Goal: Task Accomplishment & Management: Use online tool/utility

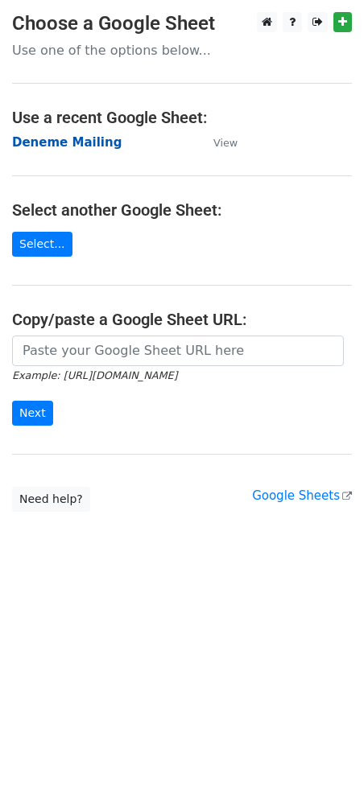
click at [103, 141] on strong "Deneme Mailing" at bounding box center [66, 142] width 109 height 14
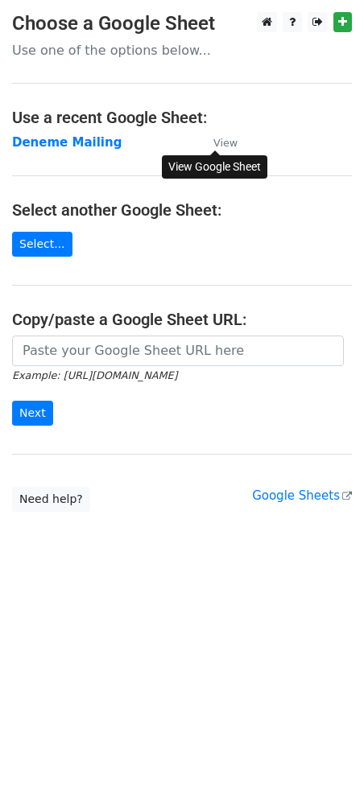
click at [226, 141] on small "View" at bounding box center [225, 143] width 24 height 12
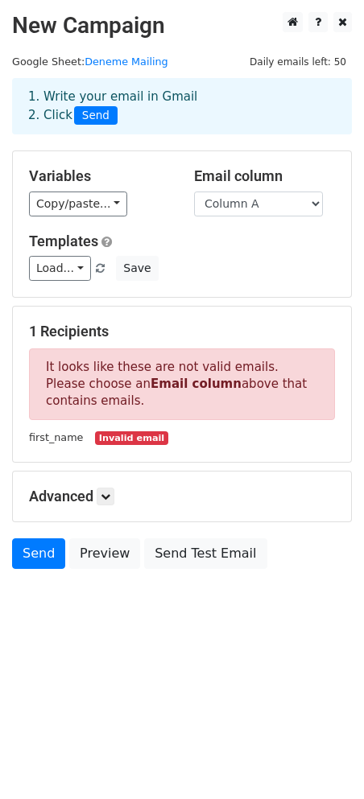
click at [85, 121] on span "Send" at bounding box center [95, 115] width 43 height 19
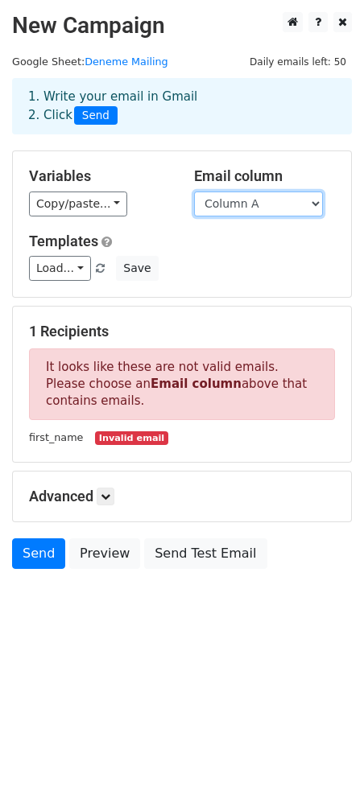
click at [303, 199] on select "Column A Column B Column C" at bounding box center [258, 204] width 129 height 25
click at [303, 202] on select "Column A Column B Column C" at bounding box center [258, 204] width 129 height 25
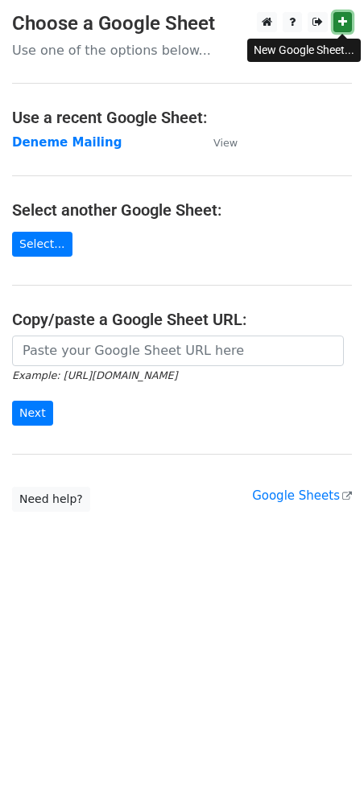
click at [346, 17] on link at bounding box center [342, 22] width 19 height 20
click at [342, 20] on icon at bounding box center [342, 21] width 9 height 11
click at [77, 137] on strong "Deneme Mailing" at bounding box center [66, 142] width 109 height 14
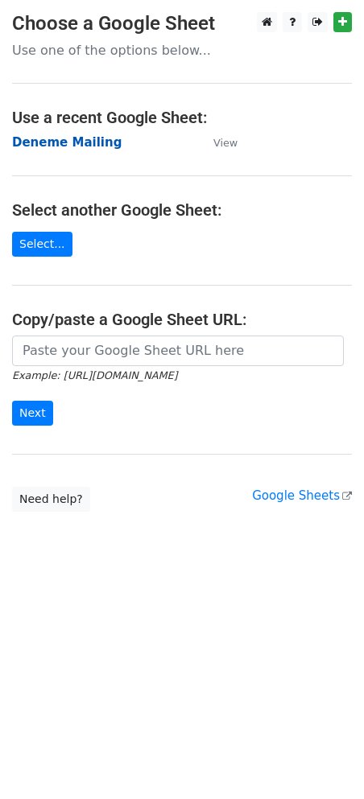
click at [77, 137] on strong "Deneme Mailing" at bounding box center [66, 142] width 109 height 14
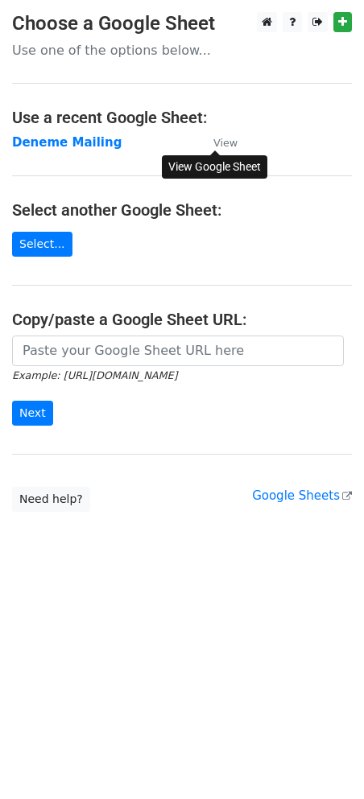
click at [226, 146] on small "View" at bounding box center [225, 143] width 24 height 12
click at [44, 243] on link "Select..." at bounding box center [42, 244] width 60 height 25
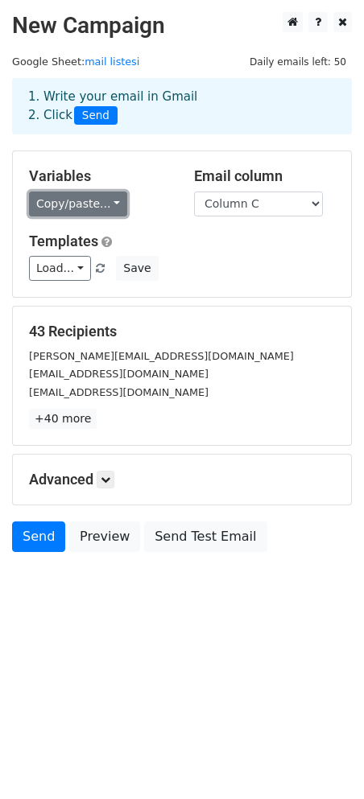
click at [93, 207] on link "Copy/paste..." at bounding box center [78, 204] width 98 height 25
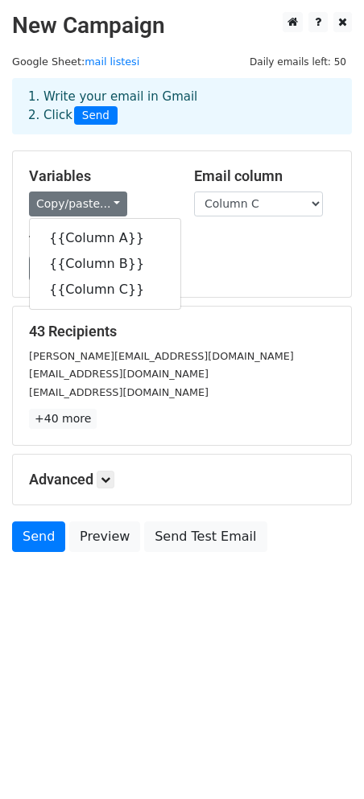
click at [278, 263] on div "Load... No templates saved Save" at bounding box center [182, 268] width 330 height 25
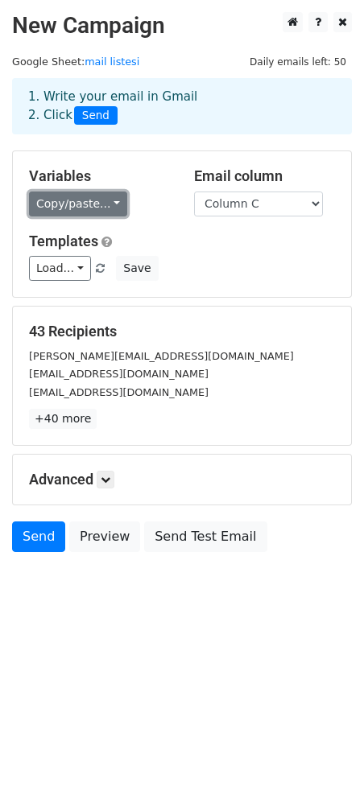
click at [64, 211] on link "Copy/paste..." at bounding box center [78, 204] width 98 height 25
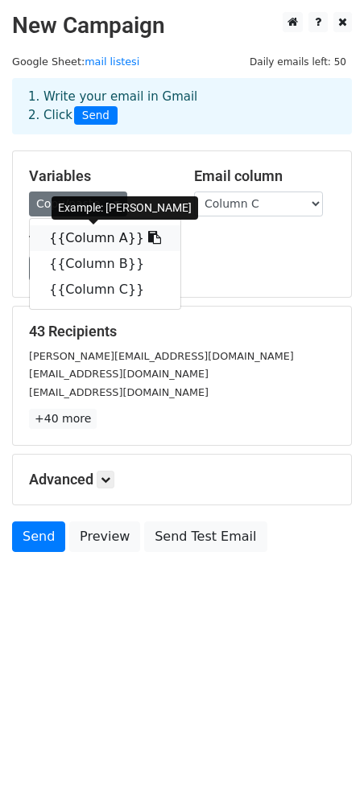
click at [80, 239] on link "{{Column A}}" at bounding box center [105, 238] width 151 height 26
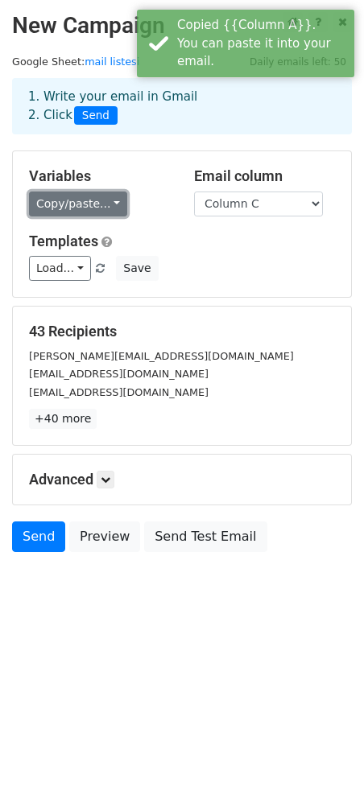
click at [93, 205] on link "Copy/paste..." at bounding box center [78, 204] width 98 height 25
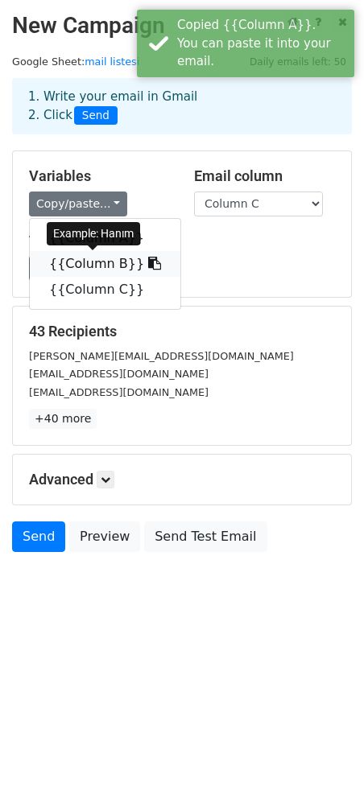
click at [109, 262] on link "{{Column B}}" at bounding box center [105, 264] width 151 height 26
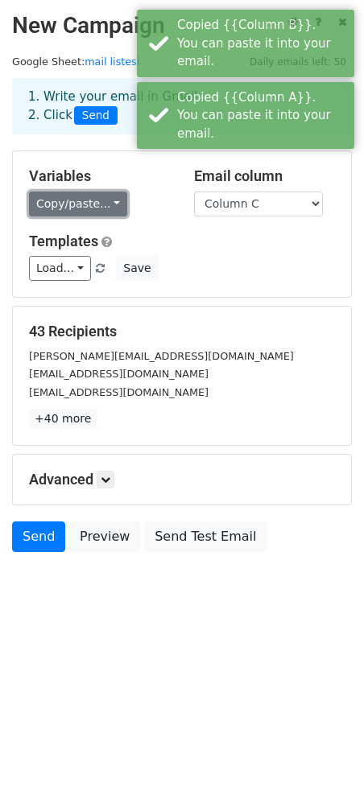
click at [78, 207] on link "Copy/paste..." at bounding box center [78, 204] width 98 height 25
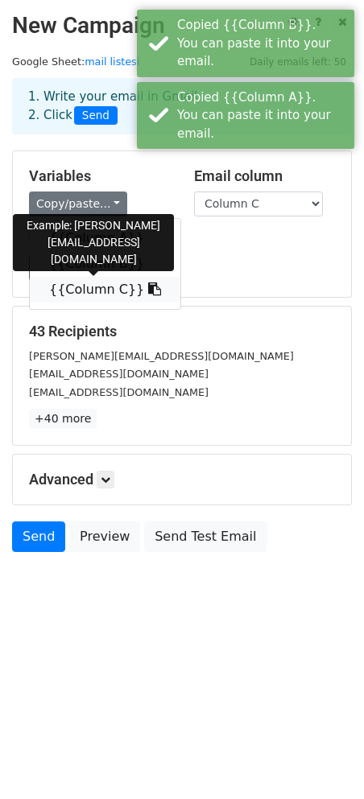
click at [104, 281] on link "{{Column C}}" at bounding box center [105, 290] width 151 height 26
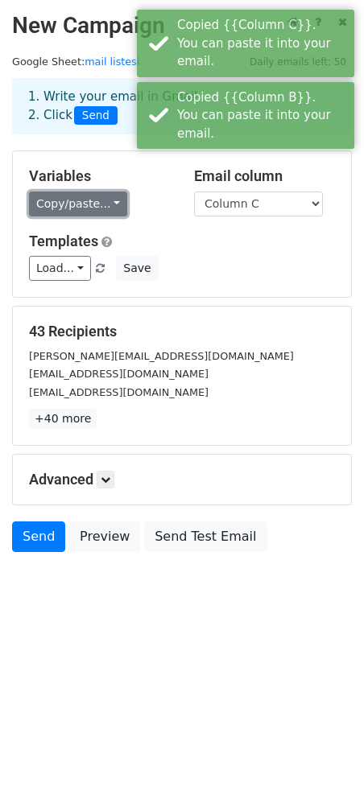
click at [84, 210] on link "Copy/paste..." at bounding box center [78, 204] width 98 height 25
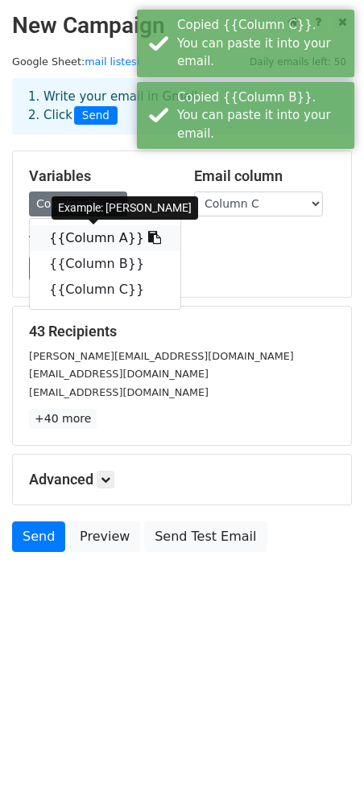
click at [148, 232] on icon at bounding box center [154, 237] width 13 height 13
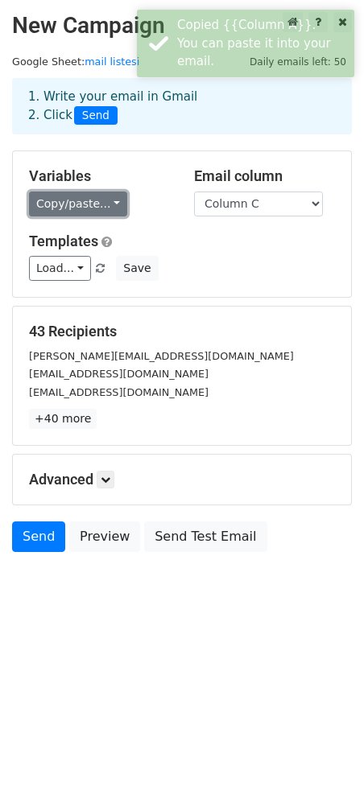
click at [79, 203] on link "Copy/paste..." at bounding box center [78, 204] width 98 height 25
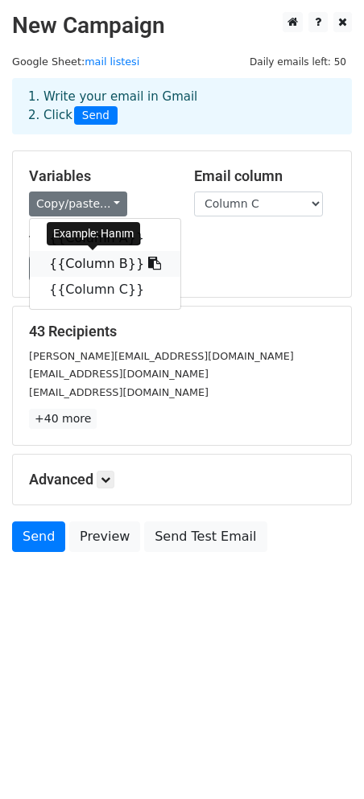
click at [148, 265] on icon at bounding box center [154, 263] width 13 height 13
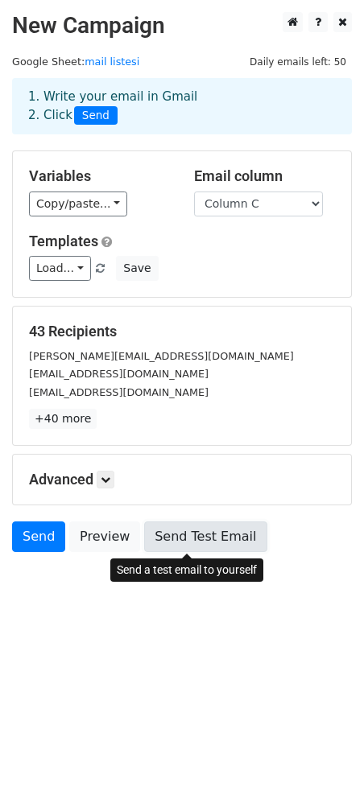
click at [207, 536] on link "Send Test Email" at bounding box center [205, 537] width 122 height 31
click at [228, 539] on link "Send Test Email" at bounding box center [205, 537] width 122 height 31
